Goal: Book appointment/travel/reservation

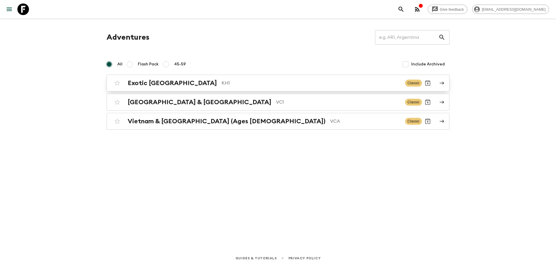
click at [176, 85] on h2 "Exotic Cambodia" at bounding box center [172, 83] width 89 height 8
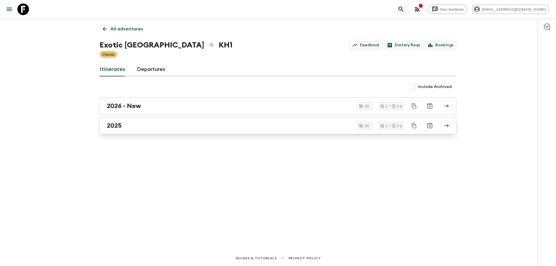
click at [160, 124] on div "2025" at bounding box center [272, 126] width 331 height 8
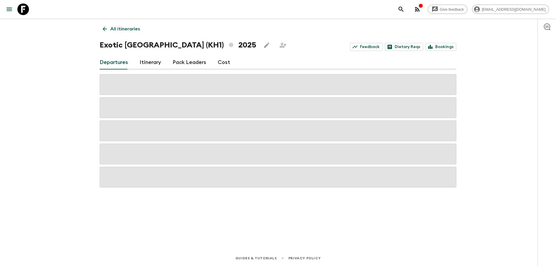
click at [102, 28] on icon at bounding box center [105, 29] width 6 height 6
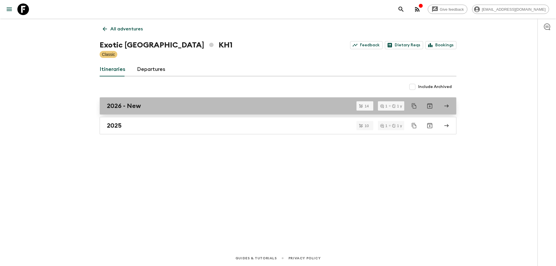
click at [150, 112] on link "2026 - New" at bounding box center [278, 105] width 357 height 17
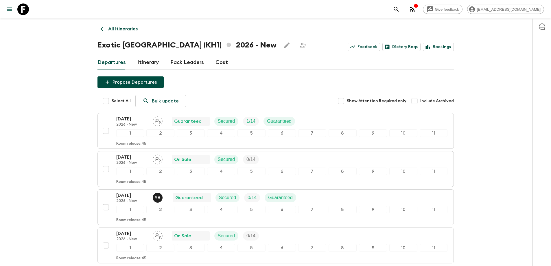
click at [102, 33] on link "All itineraries" at bounding box center [119, 29] width 43 height 12
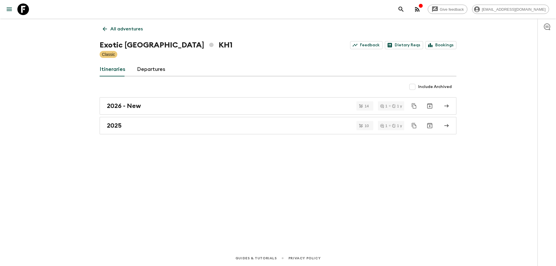
click at [102, 33] on link "All adventures" at bounding box center [123, 29] width 46 height 12
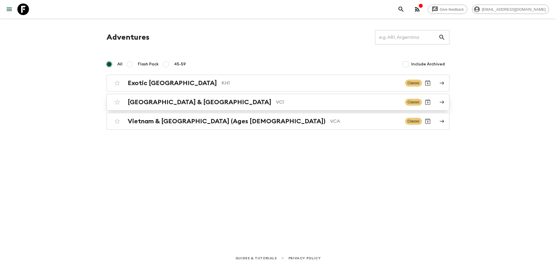
click at [174, 104] on h2 "Vietnam & Cambodia" at bounding box center [200, 102] width 144 height 8
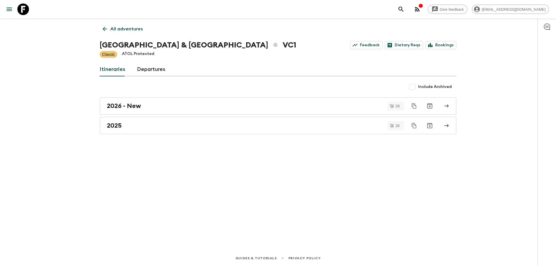
click at [155, 108] on div "2026 - New" at bounding box center [272, 106] width 331 height 8
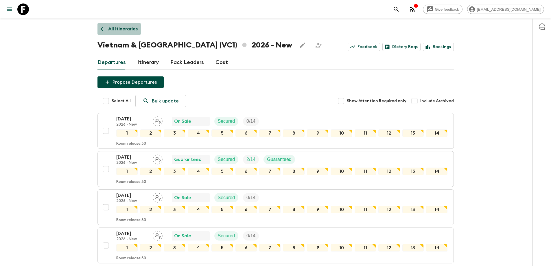
click at [100, 30] on icon at bounding box center [103, 29] width 6 height 6
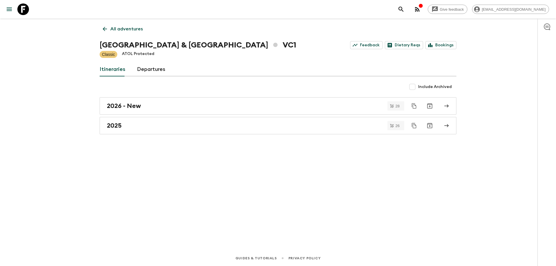
click at [104, 26] on icon at bounding box center [105, 29] width 6 height 6
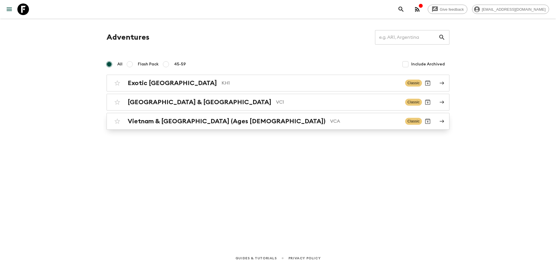
click at [178, 118] on h2 "Vietnam & Cambodia (Ages 45-59)" at bounding box center [227, 122] width 198 height 8
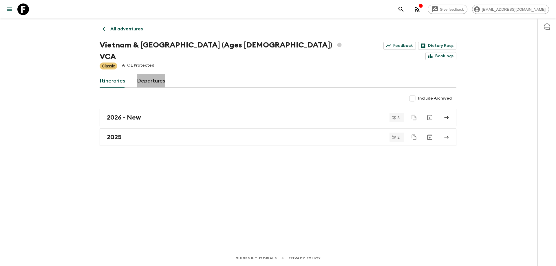
click at [153, 76] on link "Departures" at bounding box center [151, 81] width 28 height 14
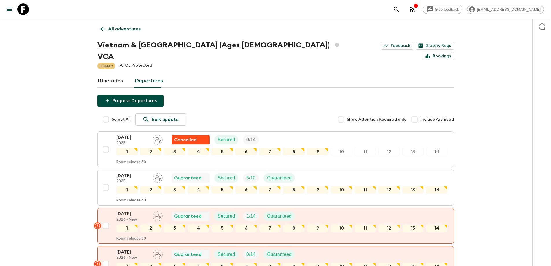
click at [101, 33] on link "All adventures" at bounding box center [121, 29] width 46 height 12
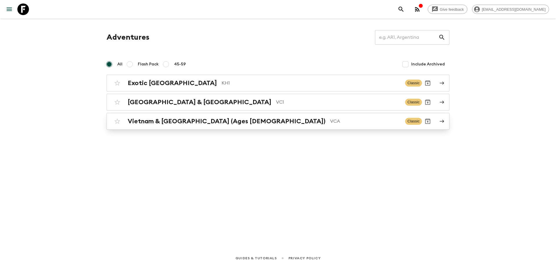
click at [187, 120] on h2 "Vietnam & Cambodia (Ages 45-59)" at bounding box center [227, 122] width 198 height 8
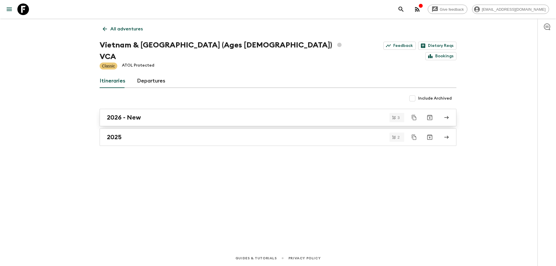
click at [173, 114] on div "2026 - New" at bounding box center [272, 118] width 331 height 8
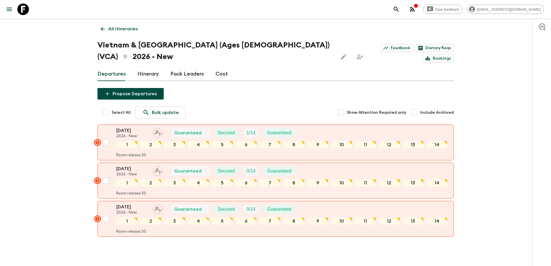
click at [103, 26] on icon at bounding box center [103, 29] width 6 height 6
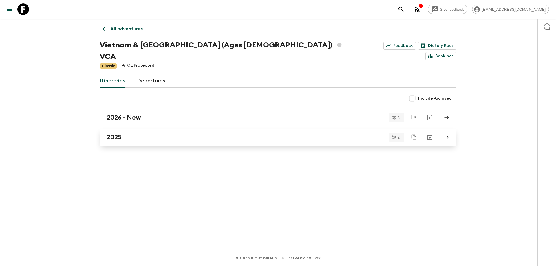
click at [181, 132] on link "2025" at bounding box center [278, 137] width 357 height 17
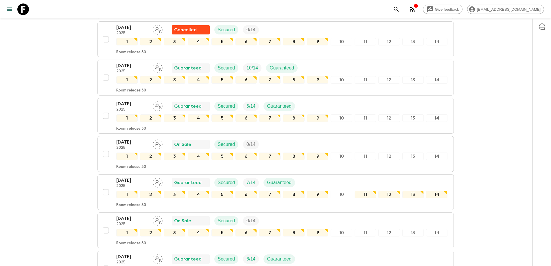
scroll to position [724, 0]
